Goal: Book appointment/travel/reservation

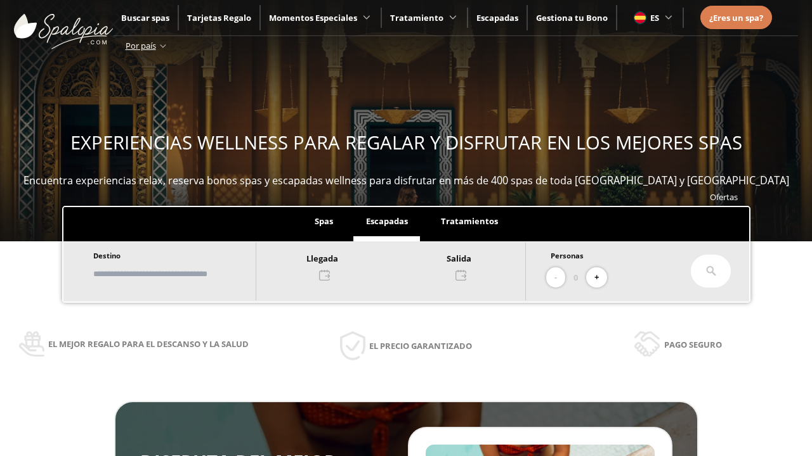
click at [179, 274] on input "text" at bounding box center [168, 274] width 158 height 22
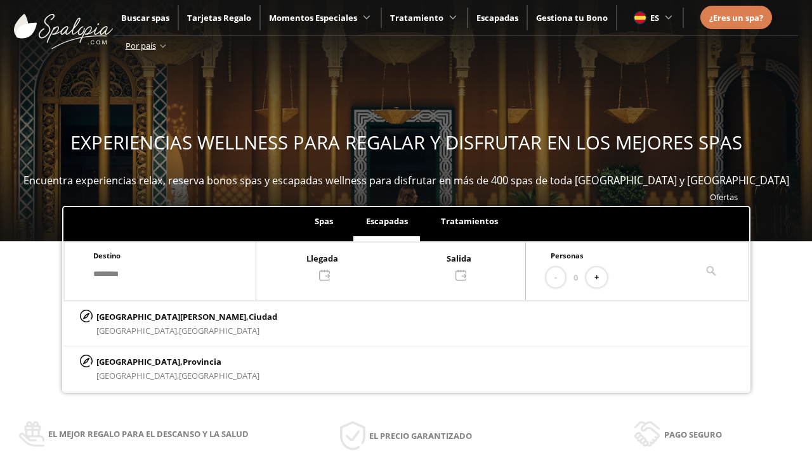
click at [405, 266] on div at bounding box center [390, 266] width 269 height 30
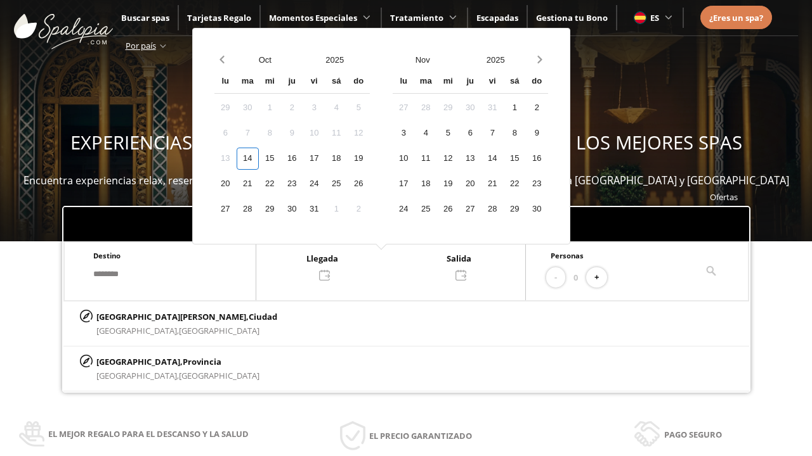
click at [303, 159] on div "16" at bounding box center [292, 159] width 22 height 22
click at [325, 159] on div "17" at bounding box center [314, 159] width 22 height 22
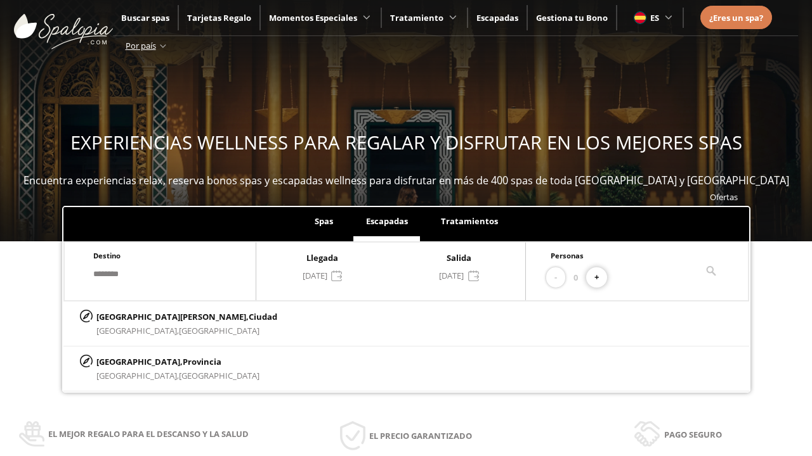
click at [601, 278] on button "+" at bounding box center [596, 278] width 21 height 21
click at [160, 316] on p "[GEOGRAPHIC_DATA][PERSON_NAME], [GEOGRAPHIC_DATA]" at bounding box center [186, 317] width 181 height 14
type input "**********"
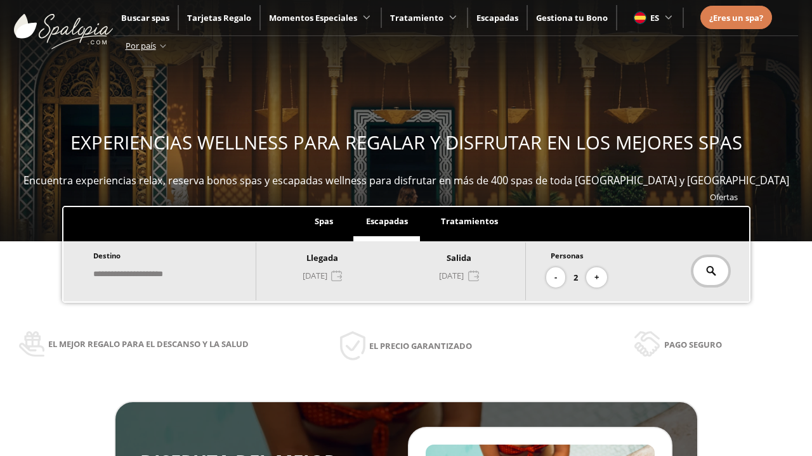
click at [710, 271] on icon at bounding box center [711, 271] width 10 height 10
